Goal: Task Accomplishment & Management: Manage account settings

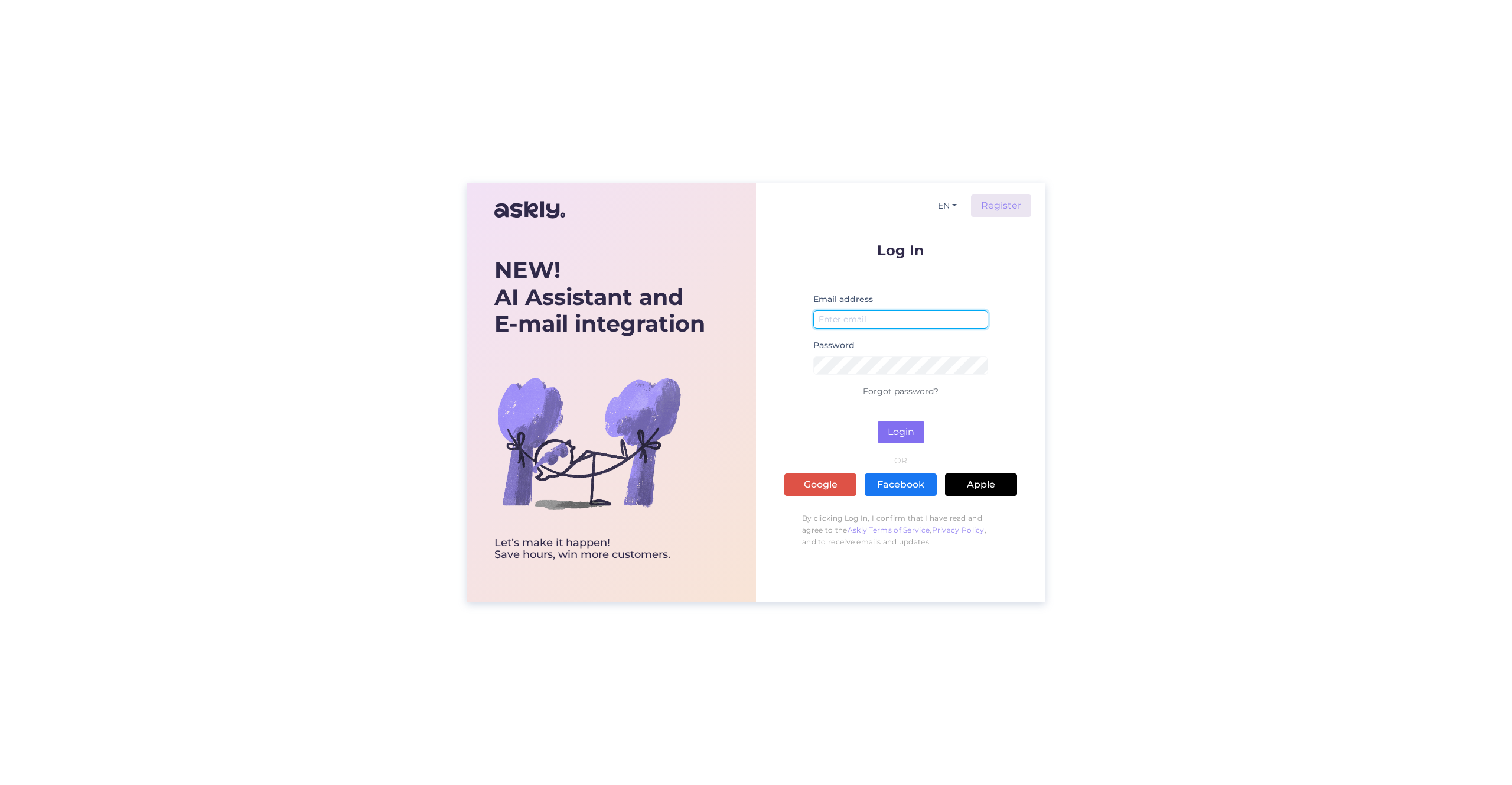
type input "[EMAIL_ADDRESS][DOMAIN_NAME]"
click at [903, 430] on button "Login" at bounding box center [901, 432] width 47 height 23
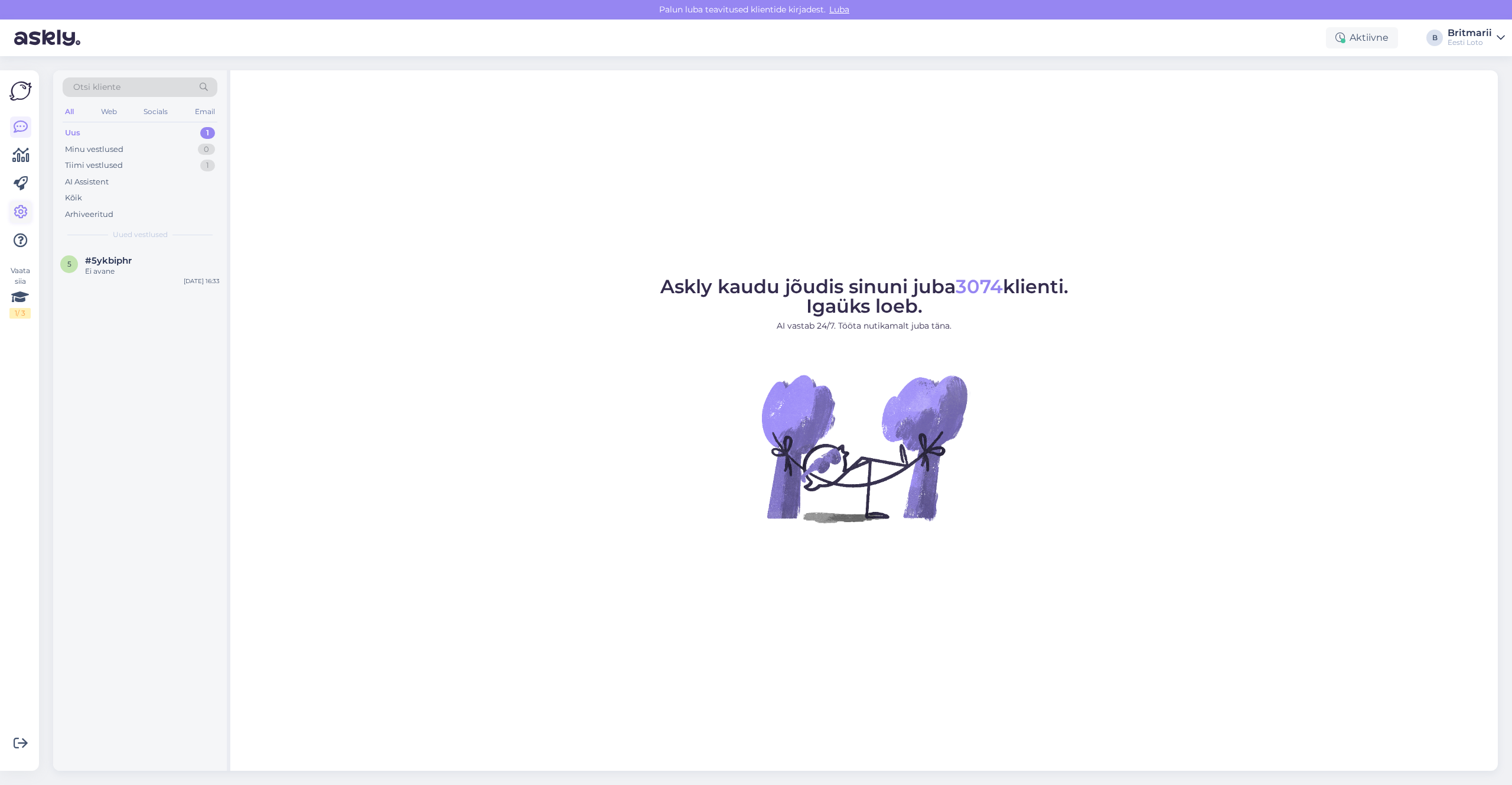
click at [23, 211] on icon at bounding box center [20, 212] width 14 height 14
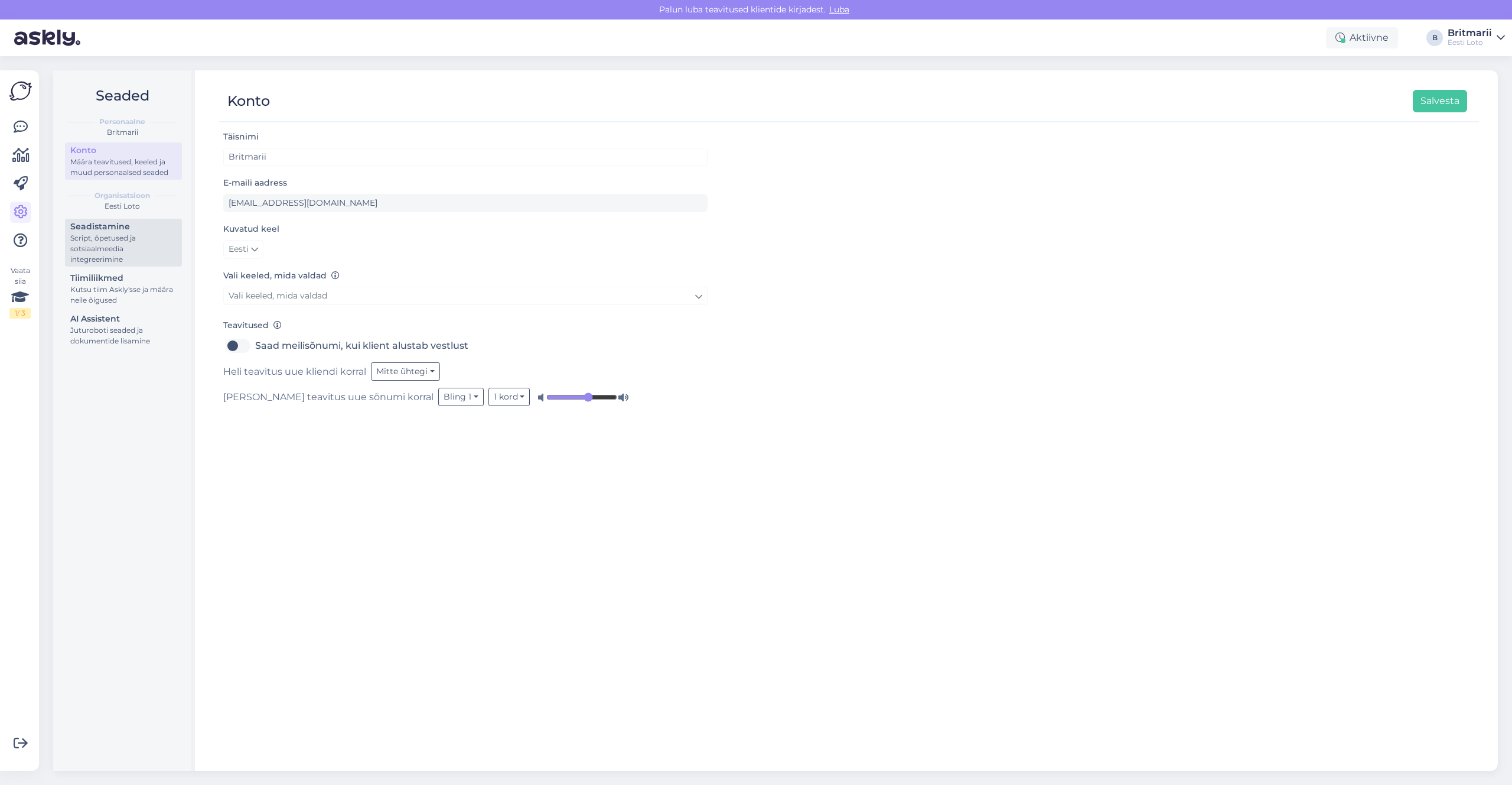
click at [112, 247] on div "Script, õpetused ja sotsiaalmeedia integreerimine" at bounding box center [123, 249] width 107 height 32
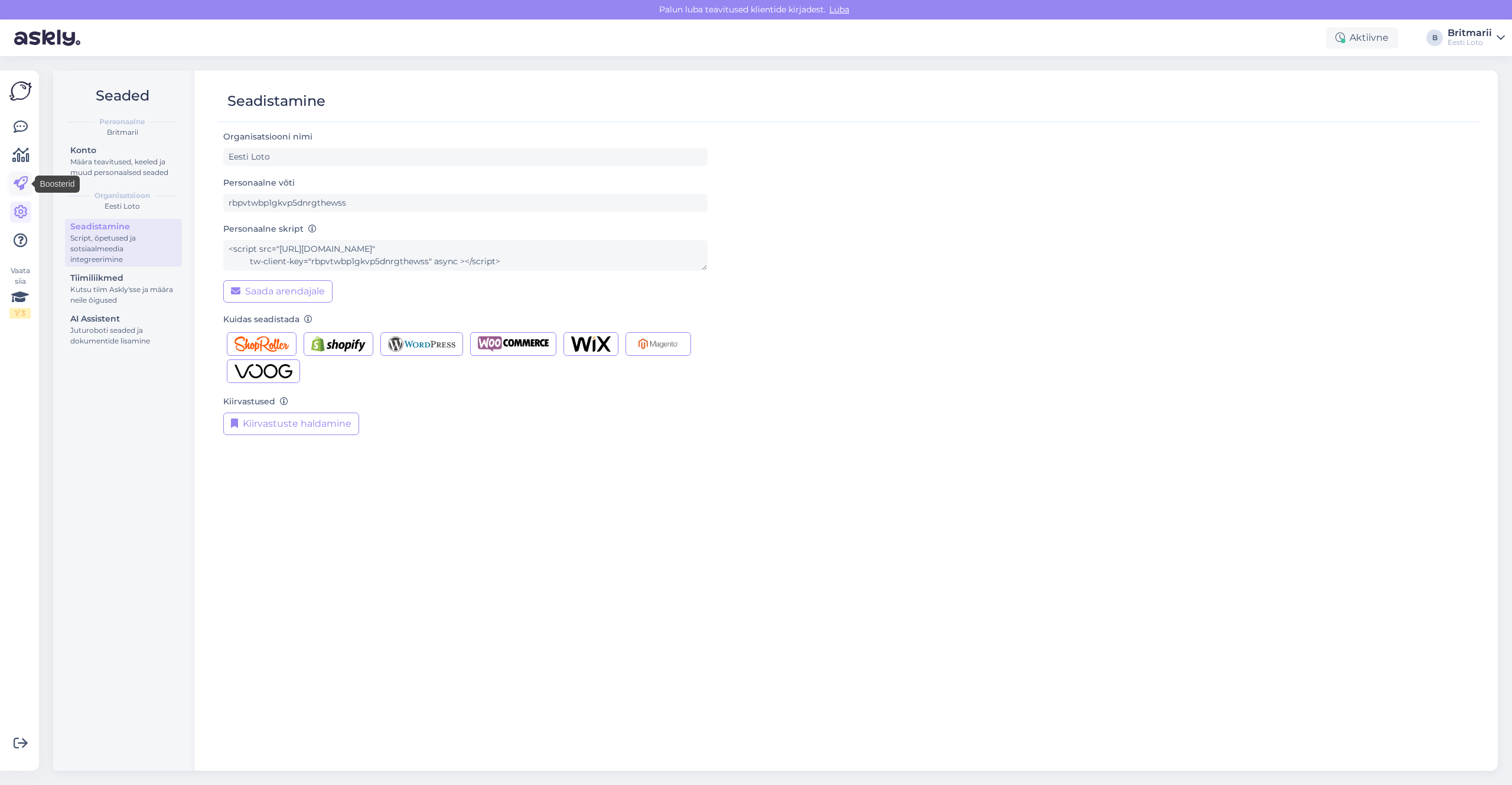
click at [20, 181] on icon at bounding box center [20, 184] width 14 height 14
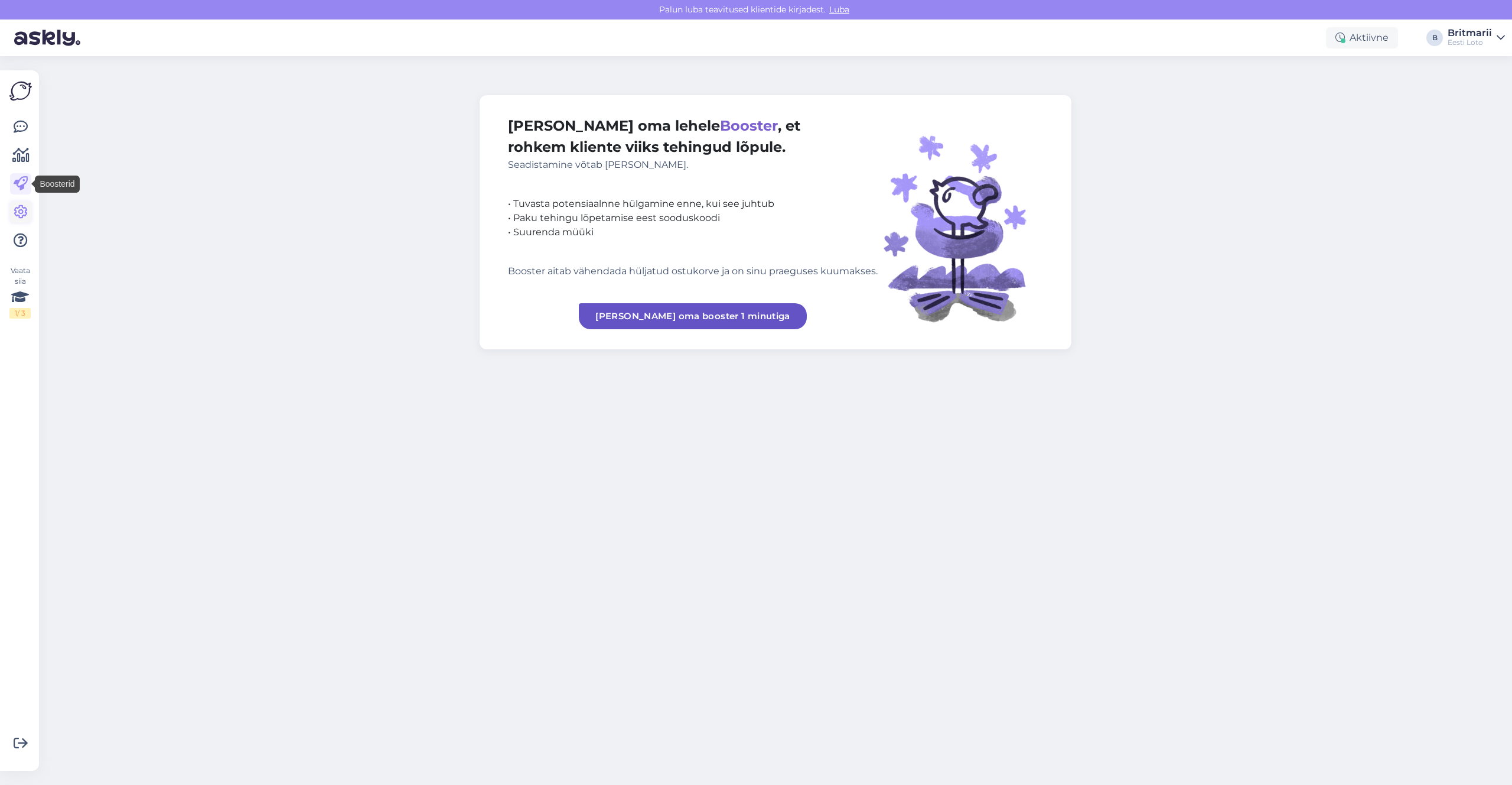
click at [21, 219] on icon at bounding box center [20, 212] width 14 height 14
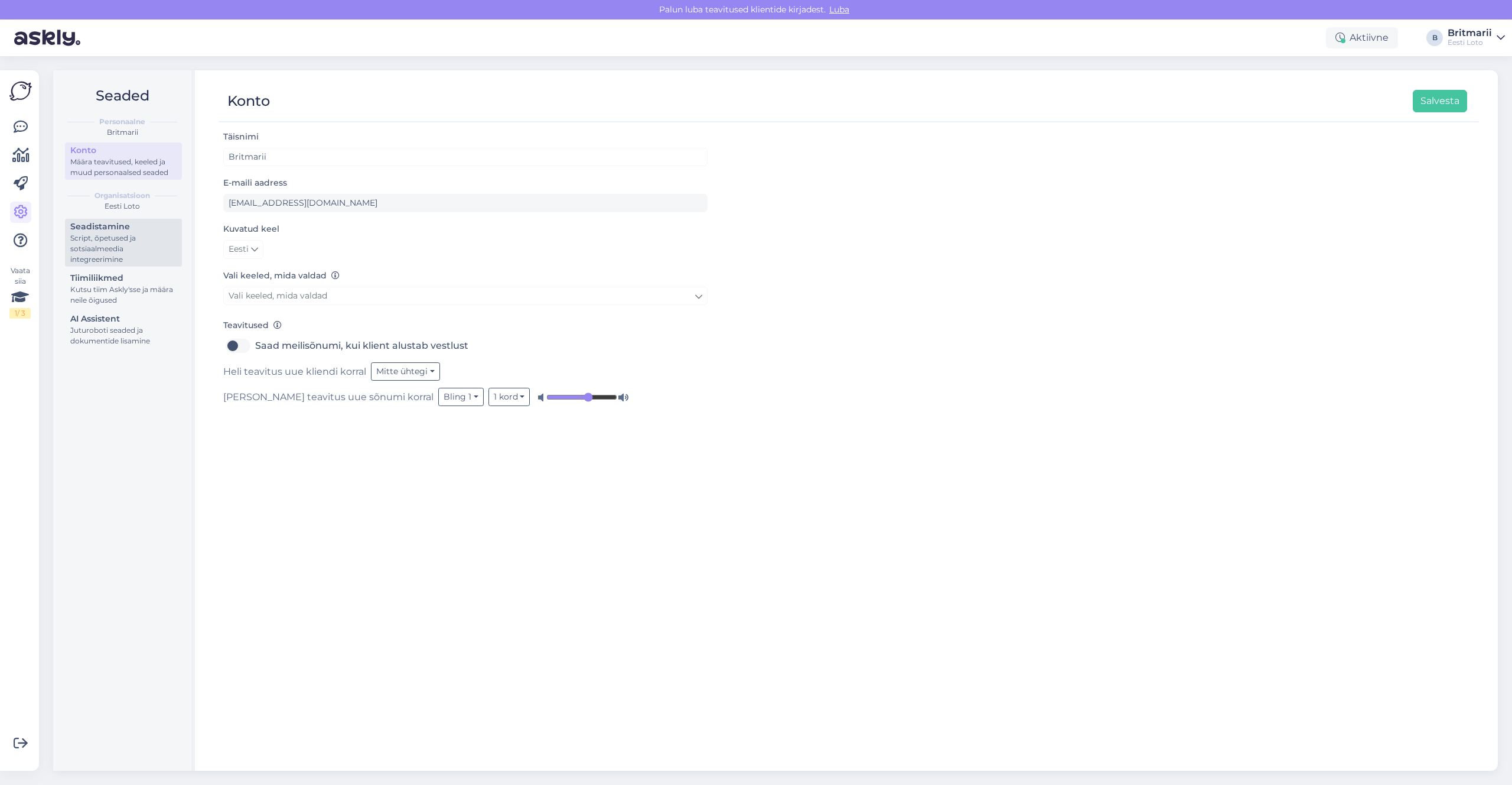
click at [104, 233] on div "Script, õpetused ja sotsiaalmeedia integreerimine" at bounding box center [123, 249] width 107 height 32
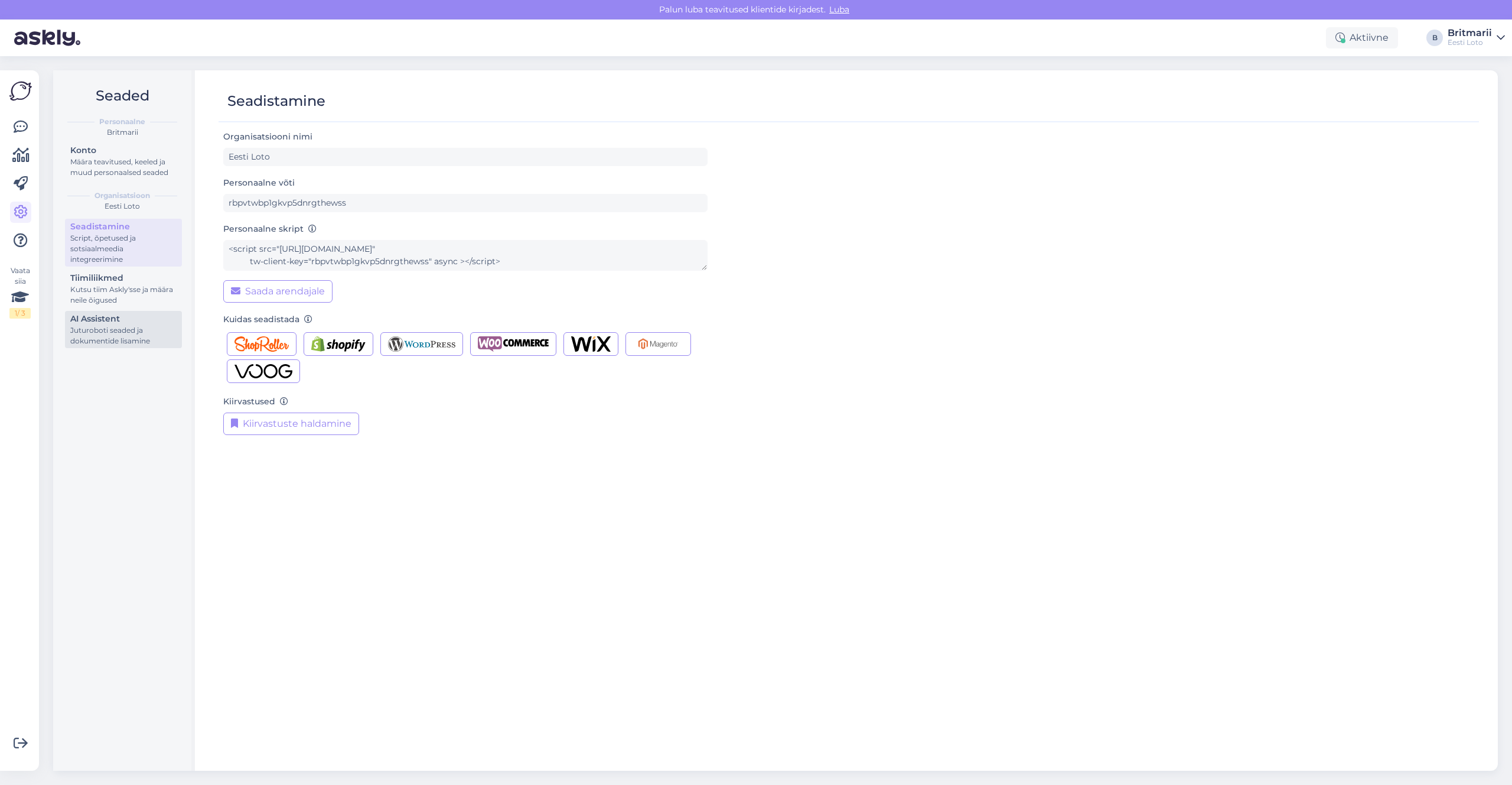
click at [103, 333] on div "Juturoboti seaded ja dokumentide lisamine" at bounding box center [123, 336] width 107 height 21
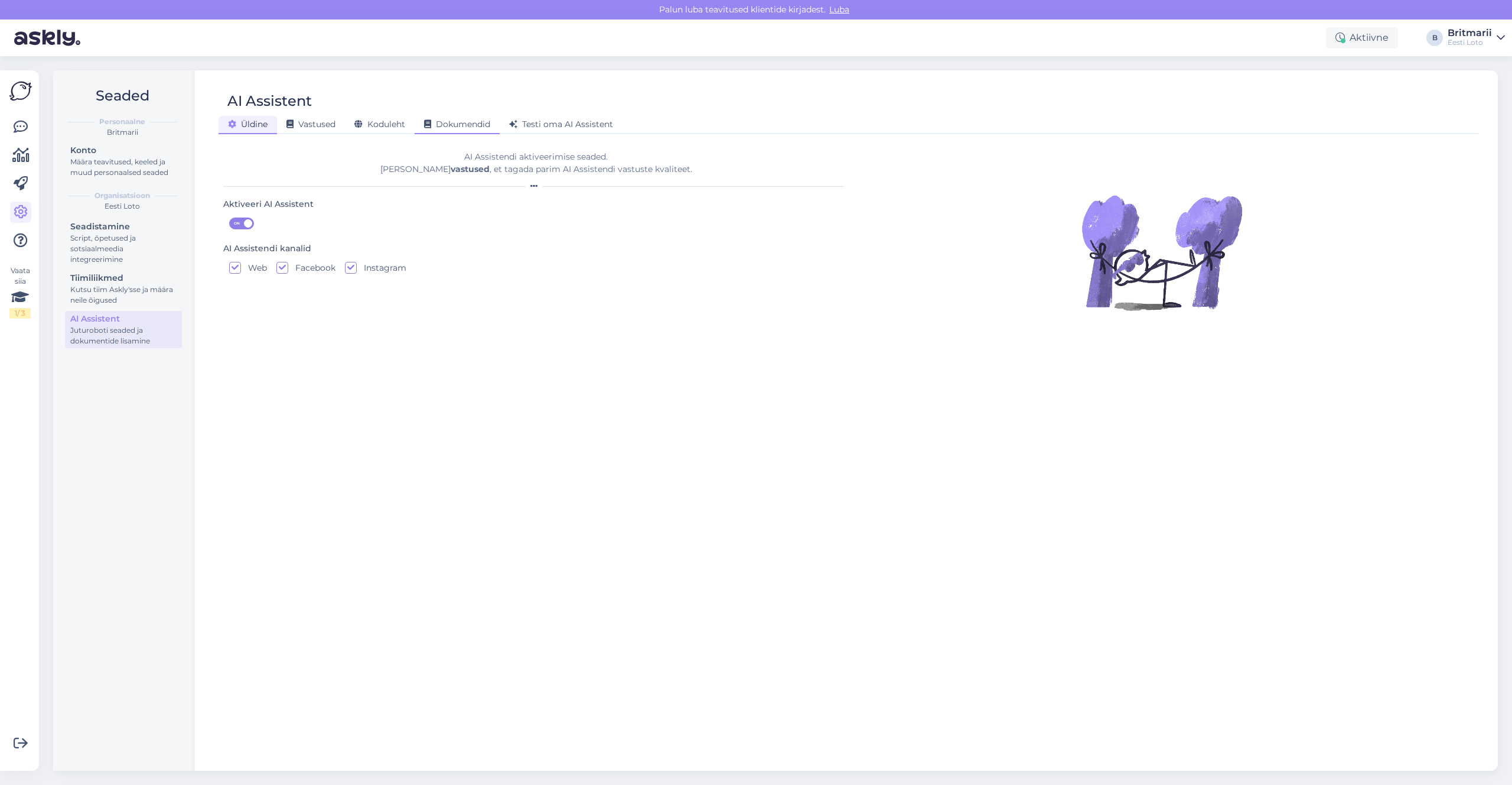
click at [462, 126] on span "Dokumendid" at bounding box center [457, 124] width 67 height 11
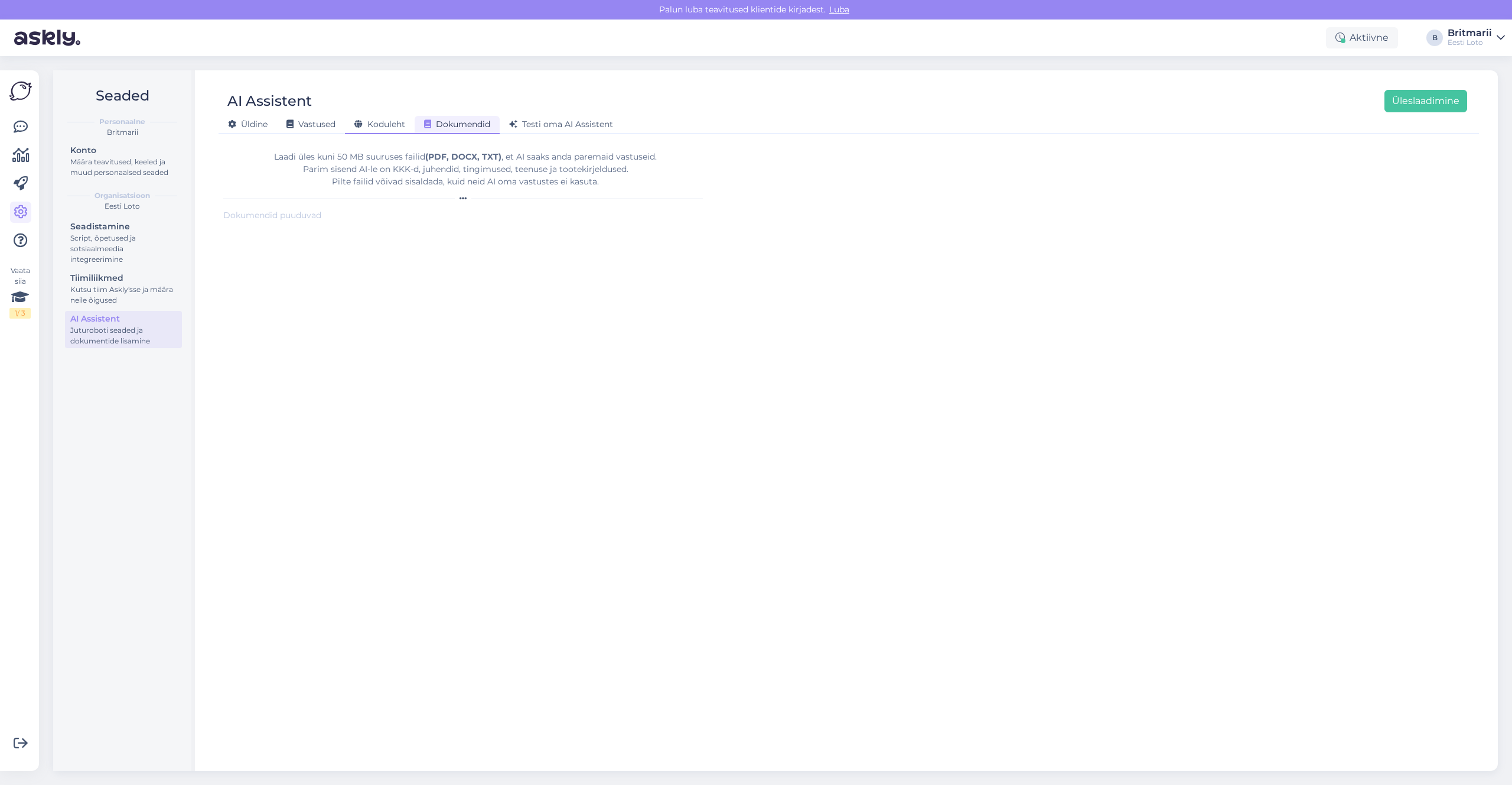
click at [395, 129] on div "Koduleht" at bounding box center [380, 125] width 70 height 18
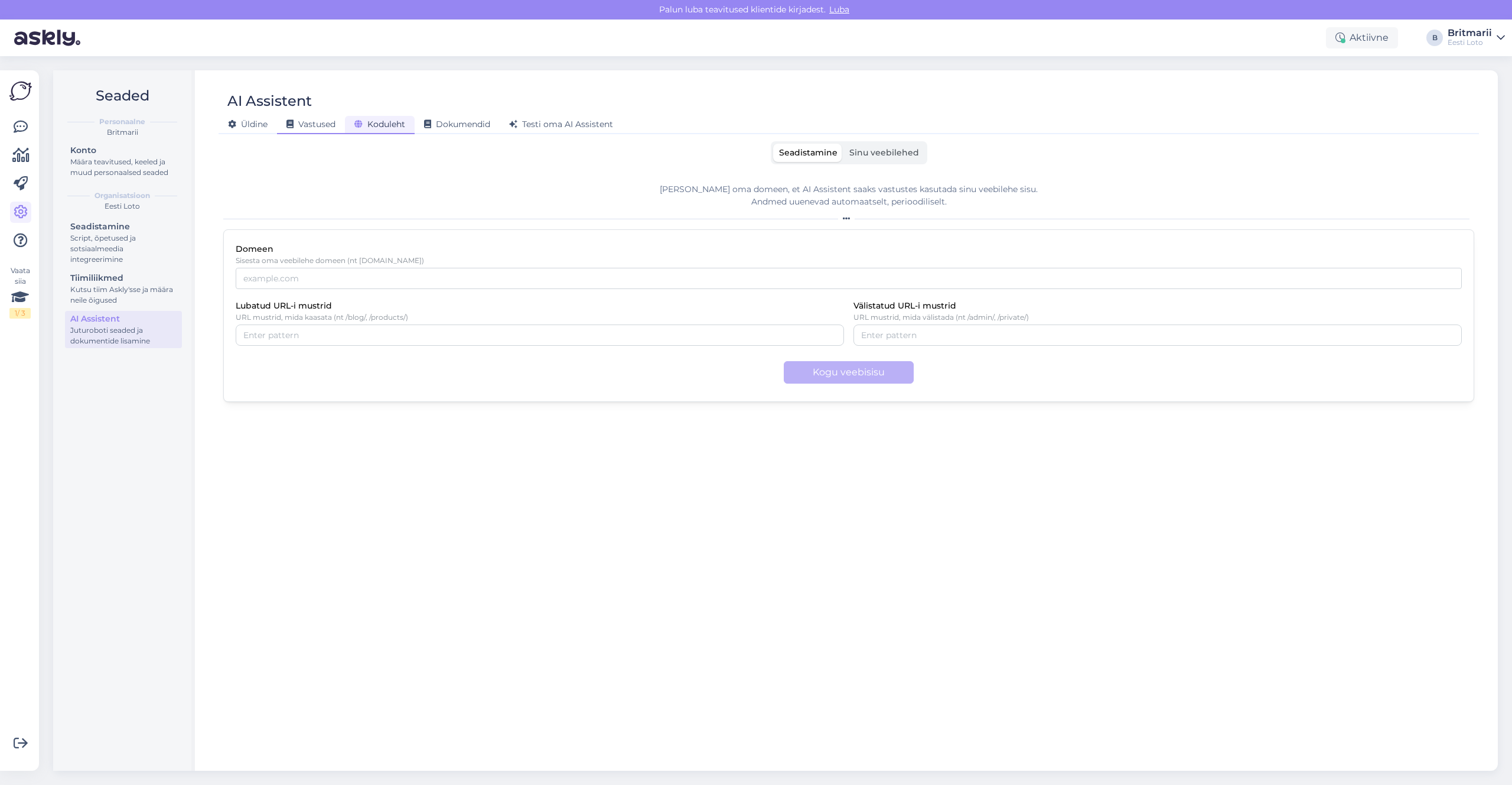
click at [307, 129] on span "Vastused" at bounding box center [311, 124] width 49 height 11
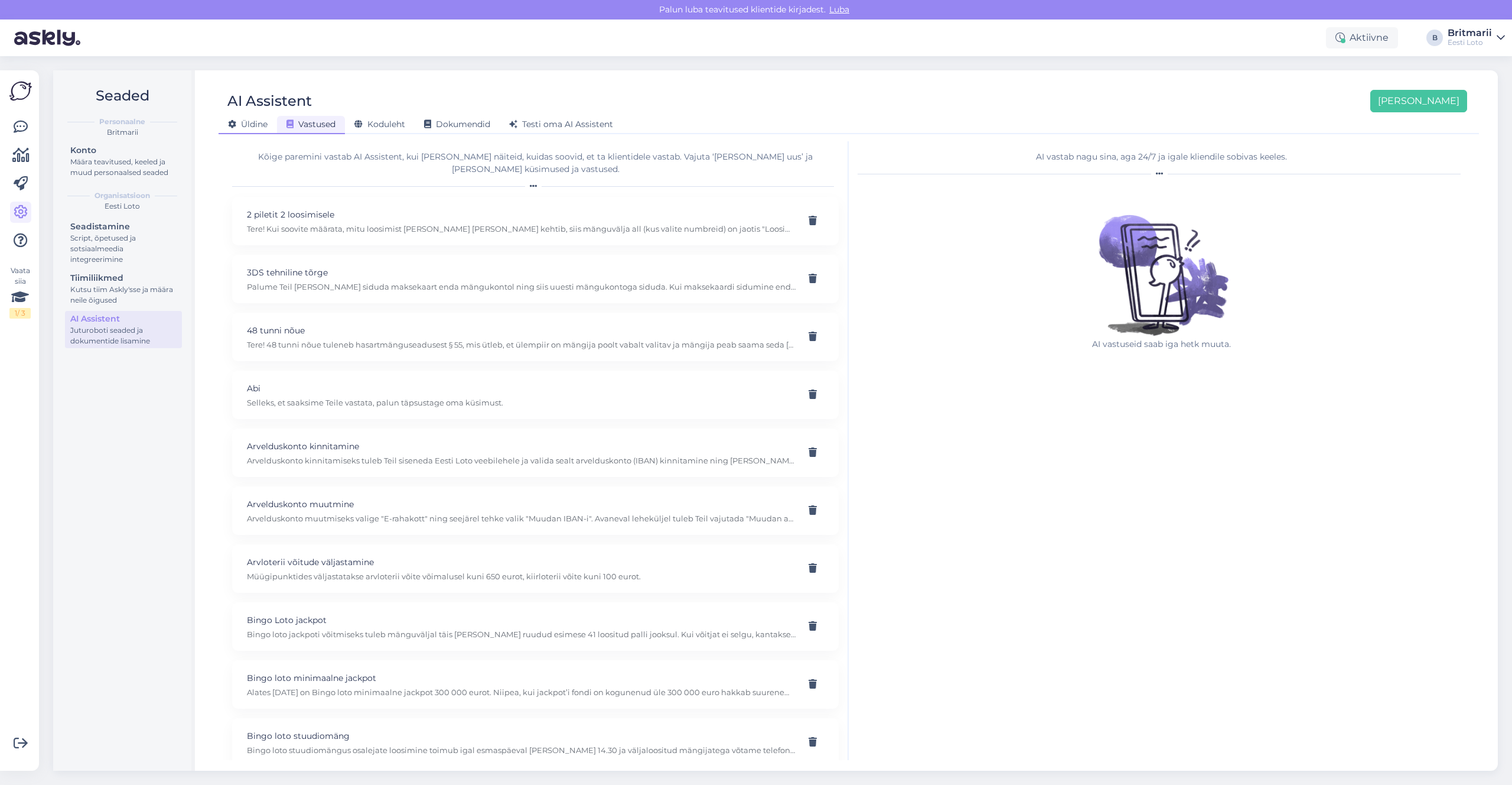
click at [243, 128] on span "Üldine" at bounding box center [248, 124] width 39 height 11
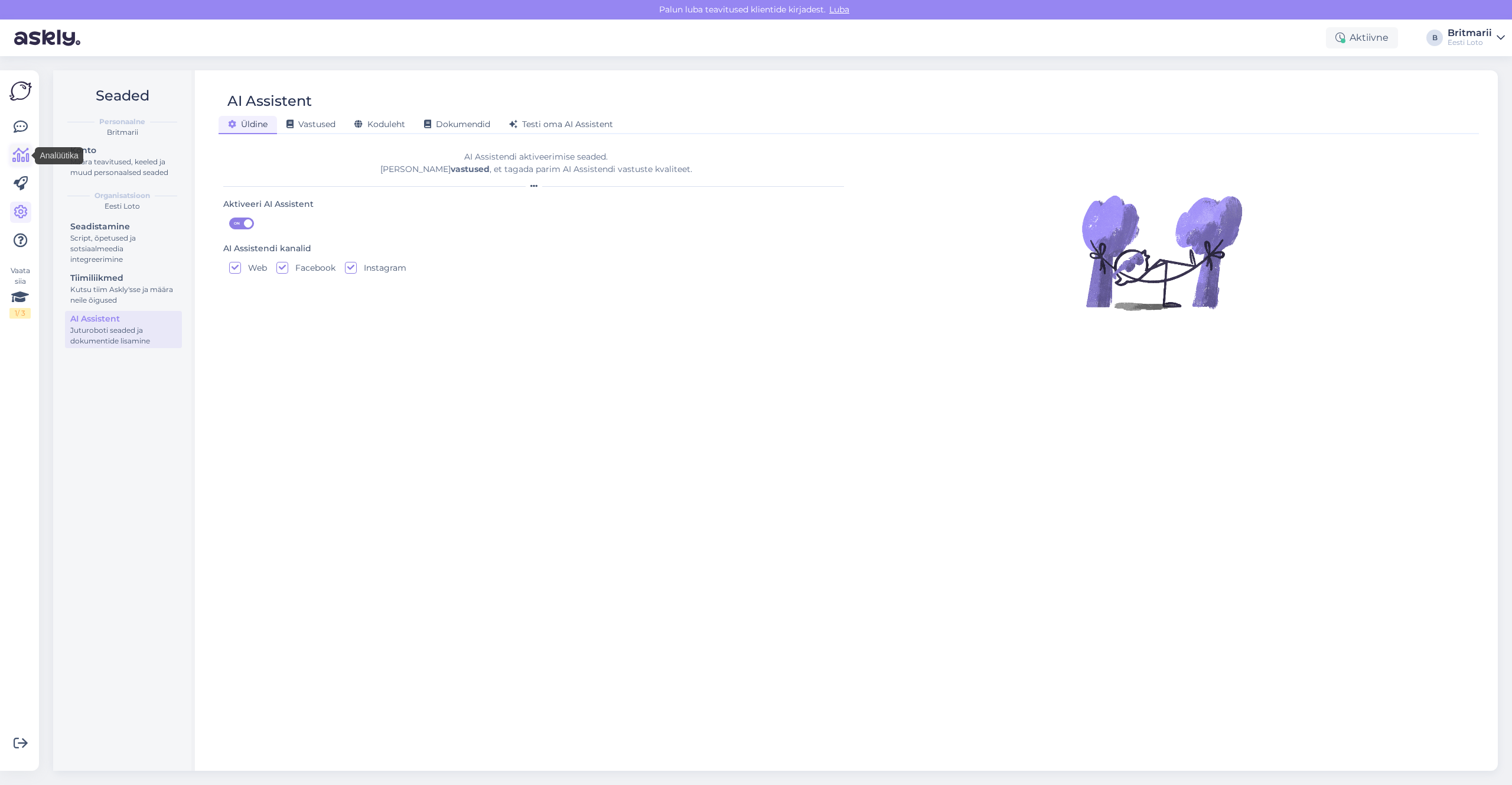
click at [19, 154] on icon at bounding box center [20, 155] width 17 height 14
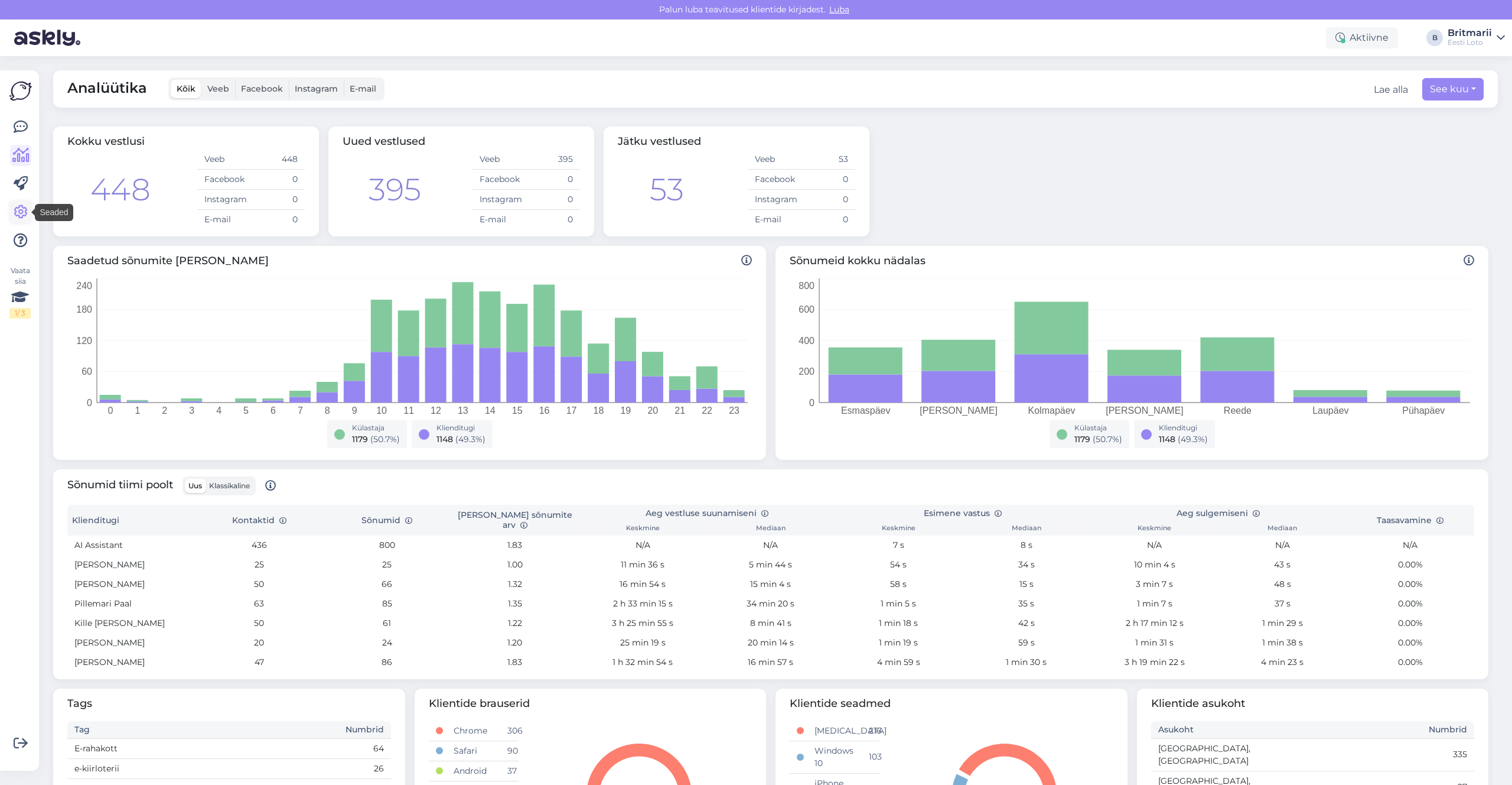
click at [21, 211] on icon at bounding box center [20, 212] width 14 height 14
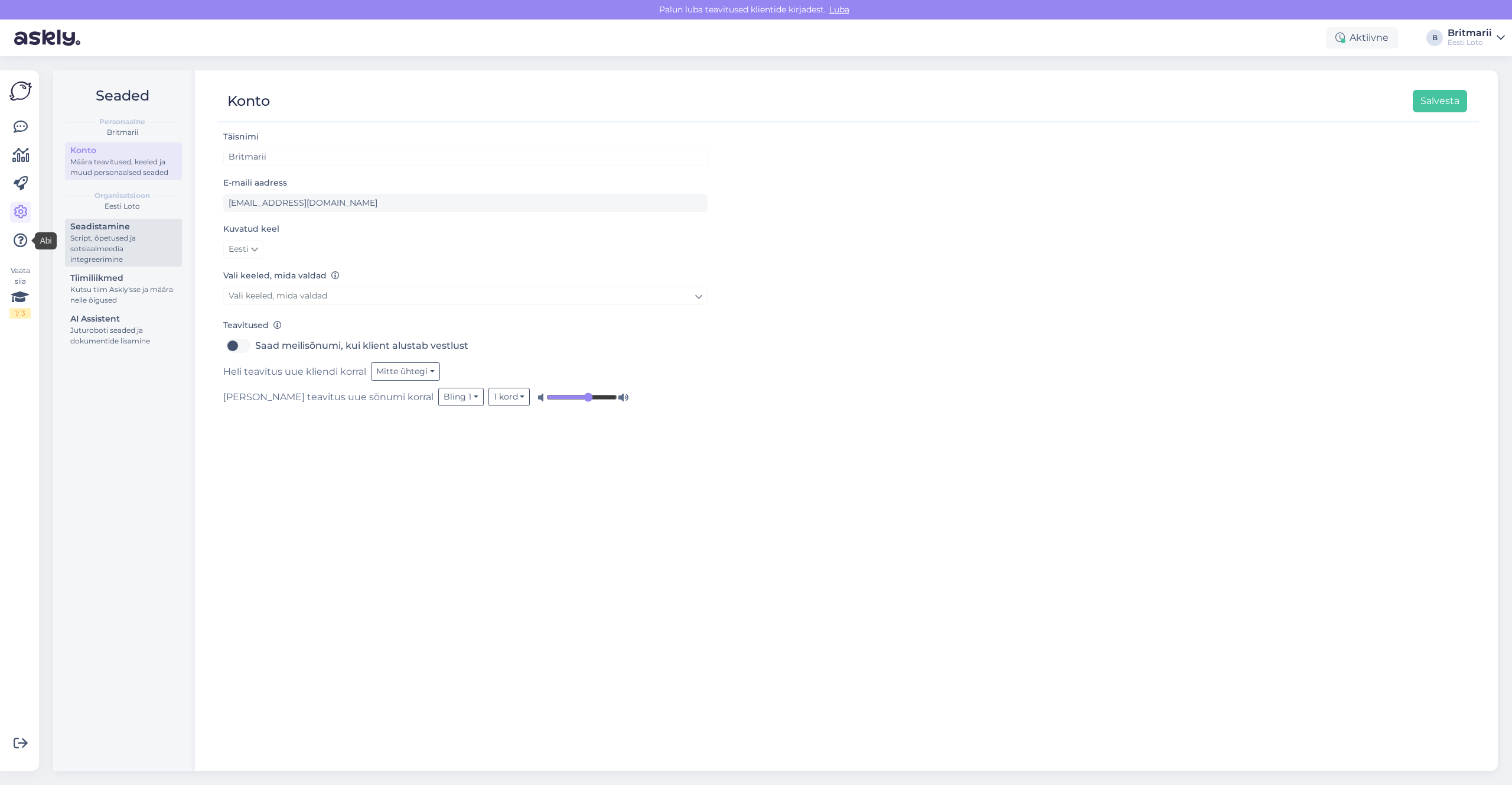
click at [103, 237] on div "Script, õpetused ja sotsiaalmeedia integreerimine" at bounding box center [123, 249] width 107 height 32
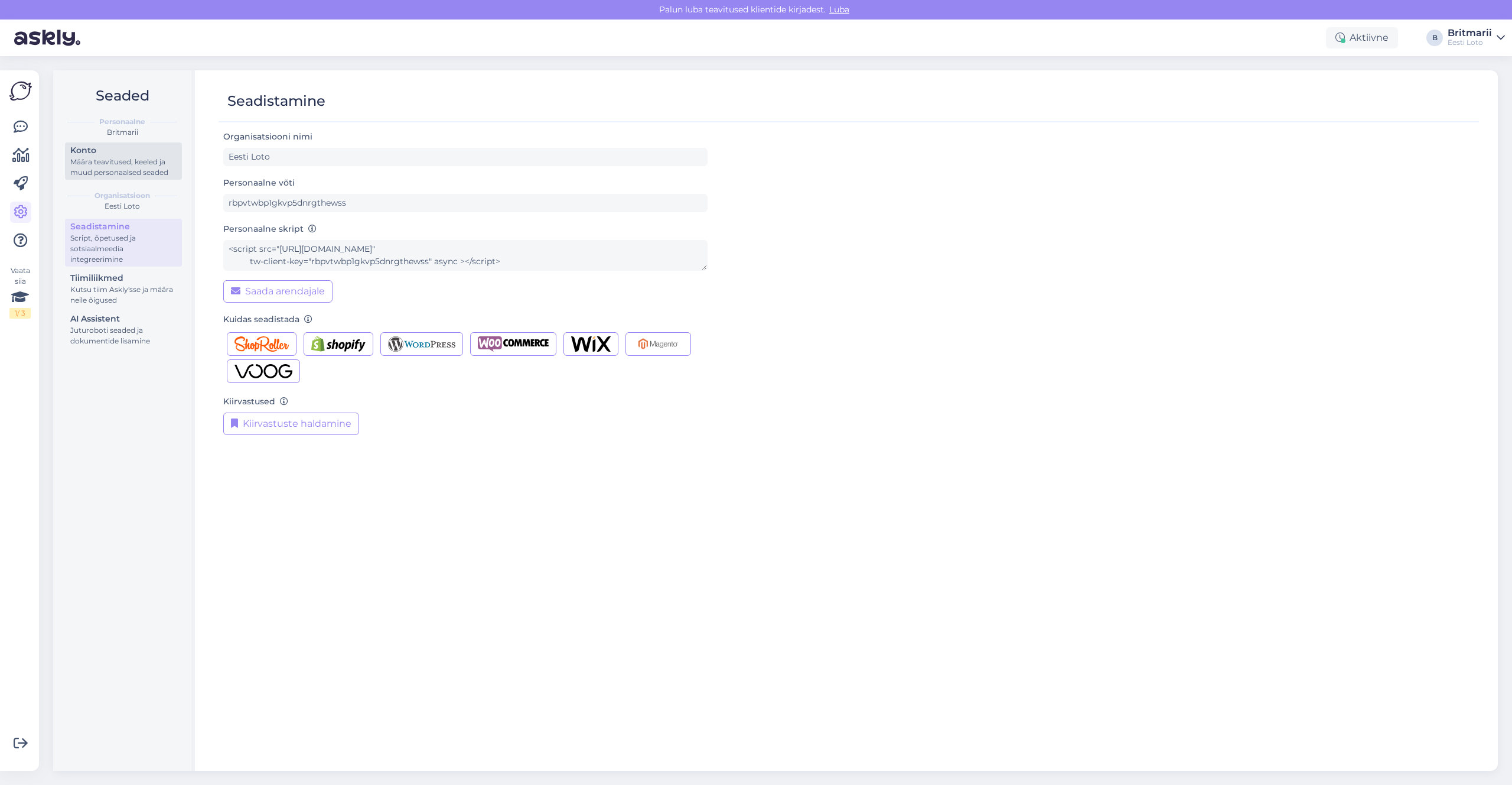
click at [88, 150] on div "Konto" at bounding box center [123, 150] width 107 height 12
